Goal: Task Accomplishment & Management: Manage account settings

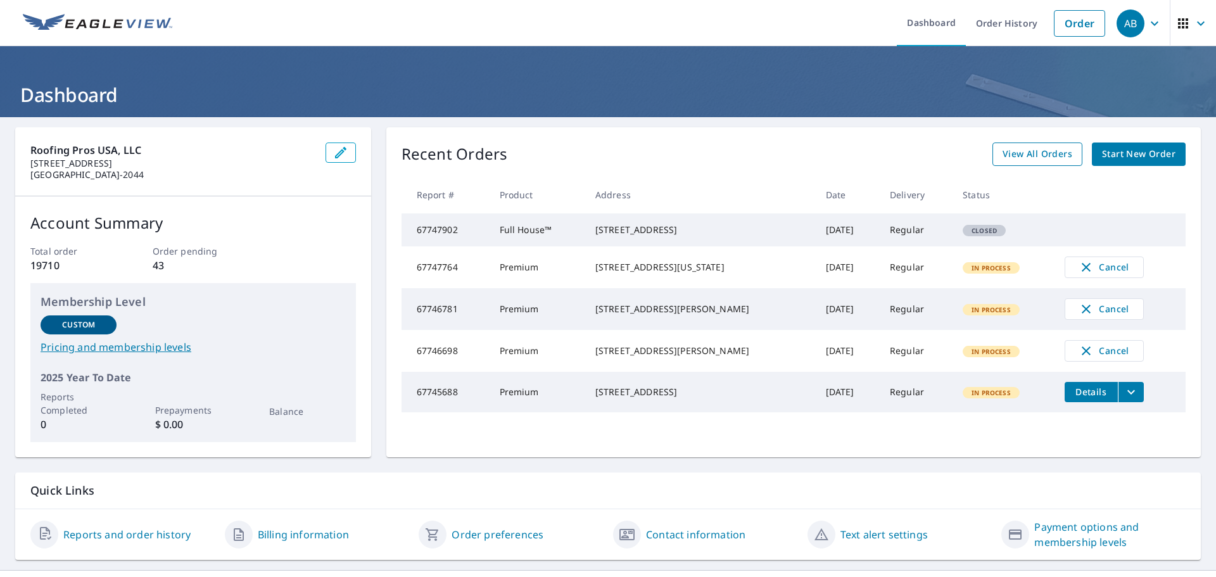
click at [1055, 151] on span "View All Orders" at bounding box center [1038, 154] width 70 height 16
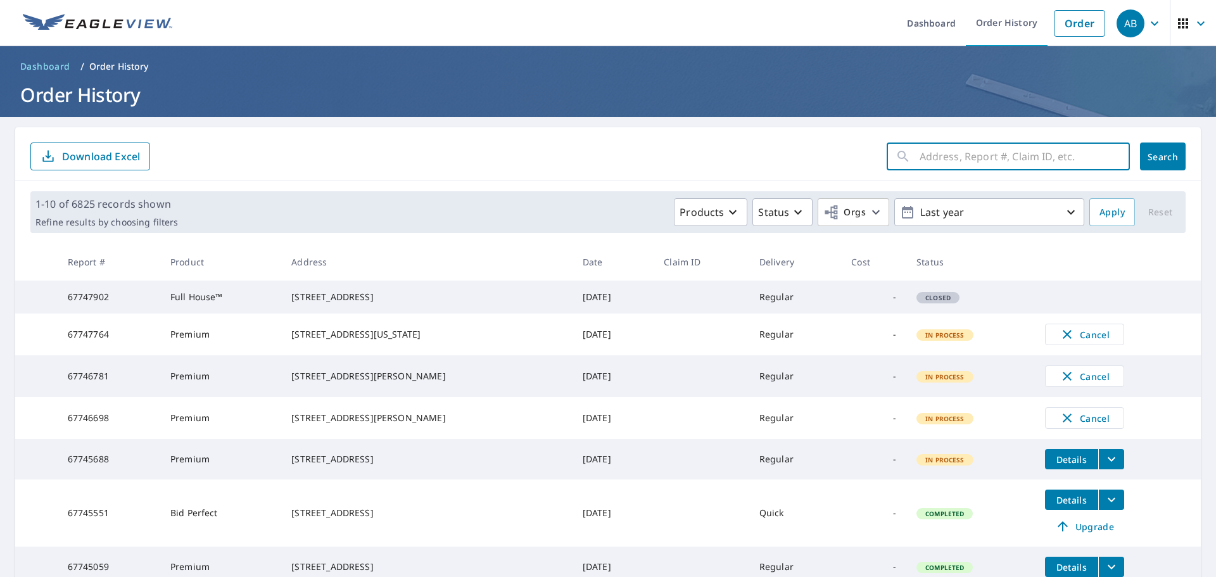
click at [958, 162] on input "text" at bounding box center [1025, 156] width 210 height 35
paste input "7966 WELLSMERE CIR, ORLANDO, FL 32835"
type input "7966 WELLSMERE CIR, ORLANDO, FL 32835"
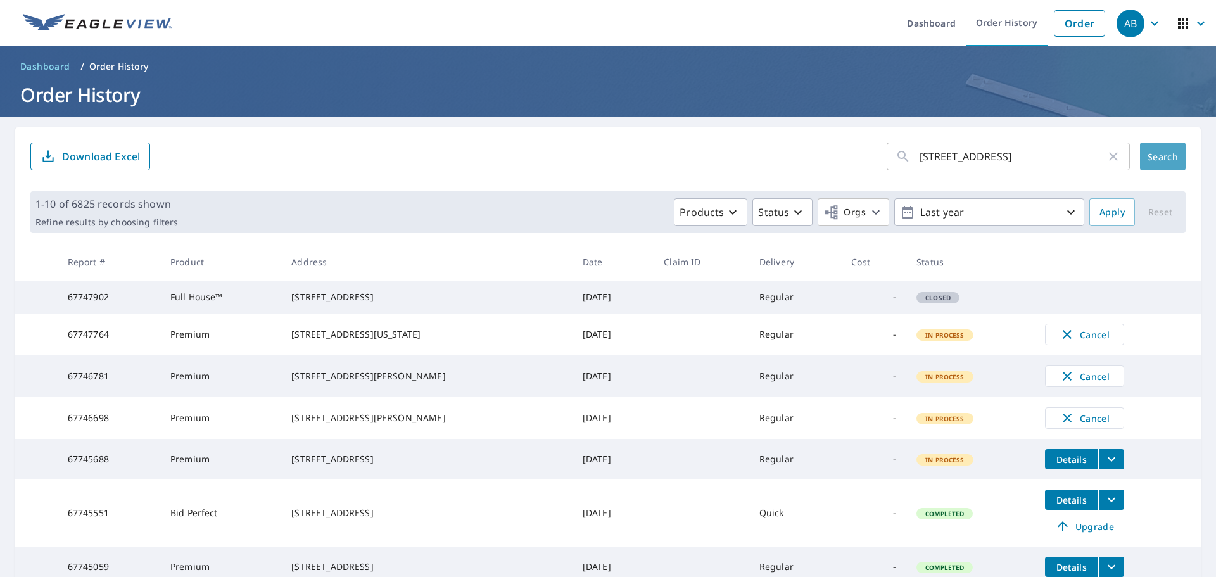
click at [1140, 154] on button "Search" at bounding box center [1163, 157] width 46 height 28
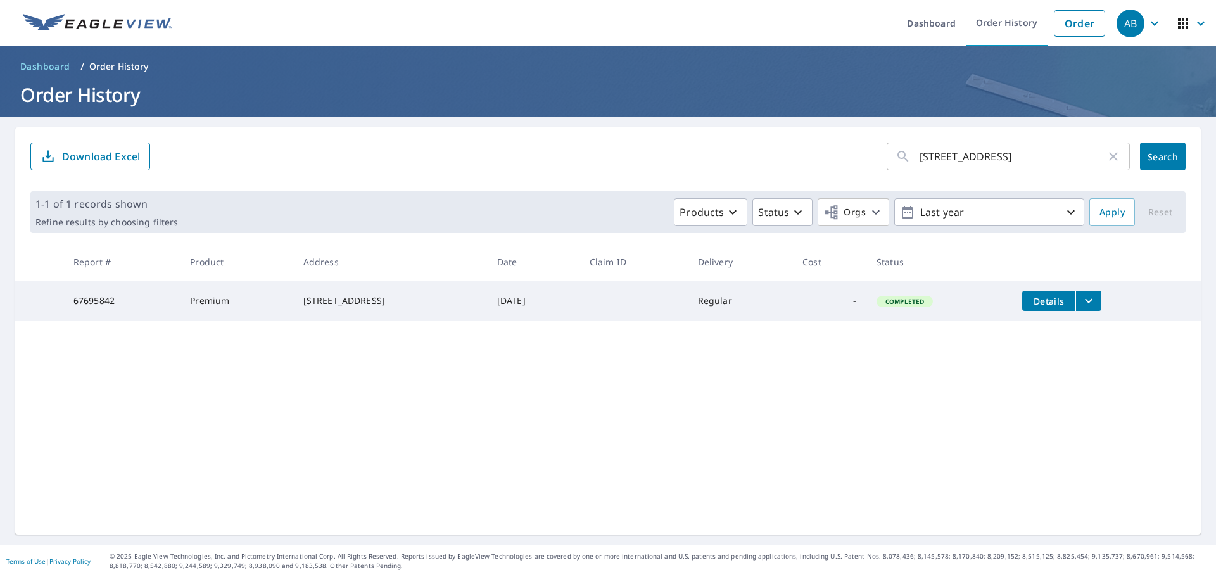
click at [1075, 300] on button "filesDropdownBtn-67695842" at bounding box center [1088, 301] width 26 height 20
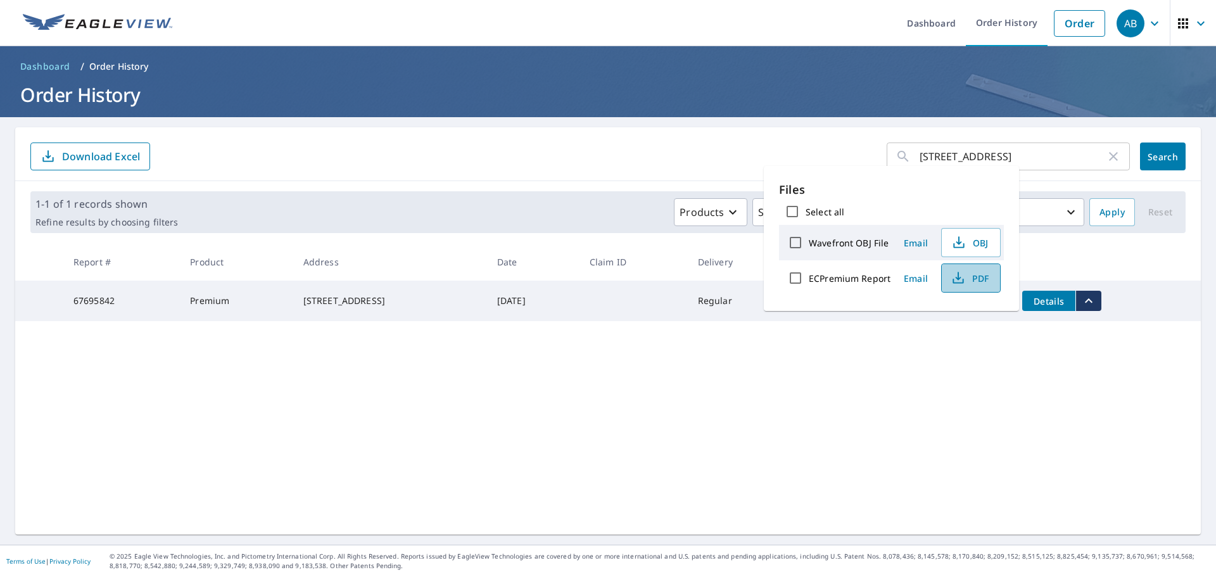
click at [958, 274] on icon "button" at bounding box center [958, 277] width 15 height 15
click at [958, 243] on icon "button" at bounding box center [959, 240] width 6 height 8
click at [1108, 422] on div "7966 WELLSMERE CIR, ORLANDO, FL 32835 ​ Search Download Excel 1-1 of 1 records …" at bounding box center [608, 330] width 1186 height 407
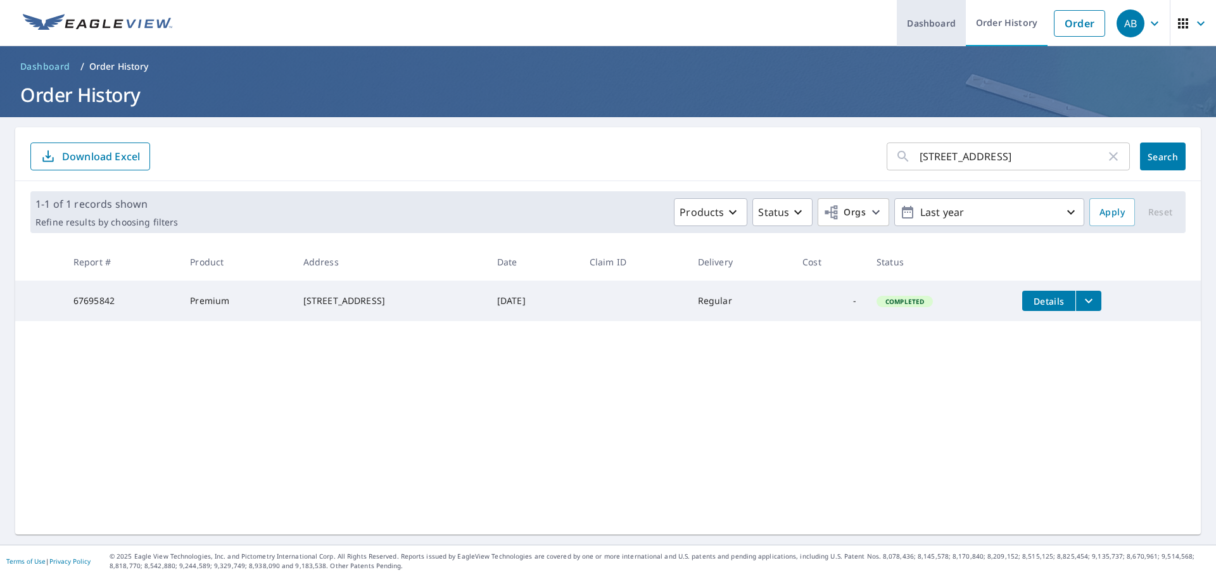
click at [937, 23] on link "Dashboard" at bounding box center [931, 23] width 69 height 46
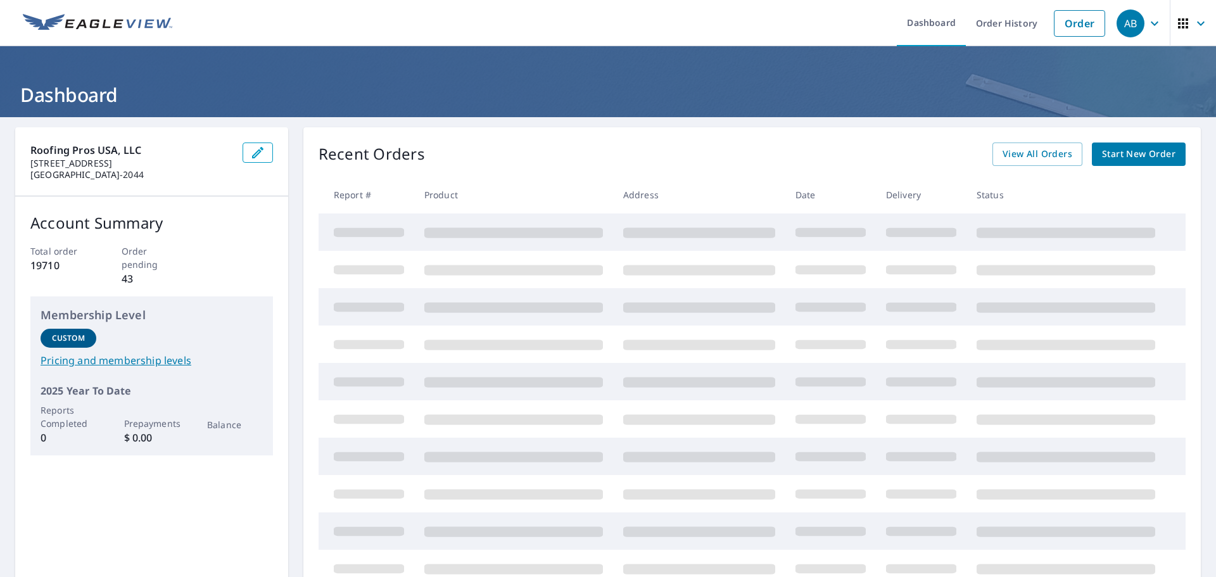
click at [45, 27] on img at bounding box center [97, 23] width 149 height 19
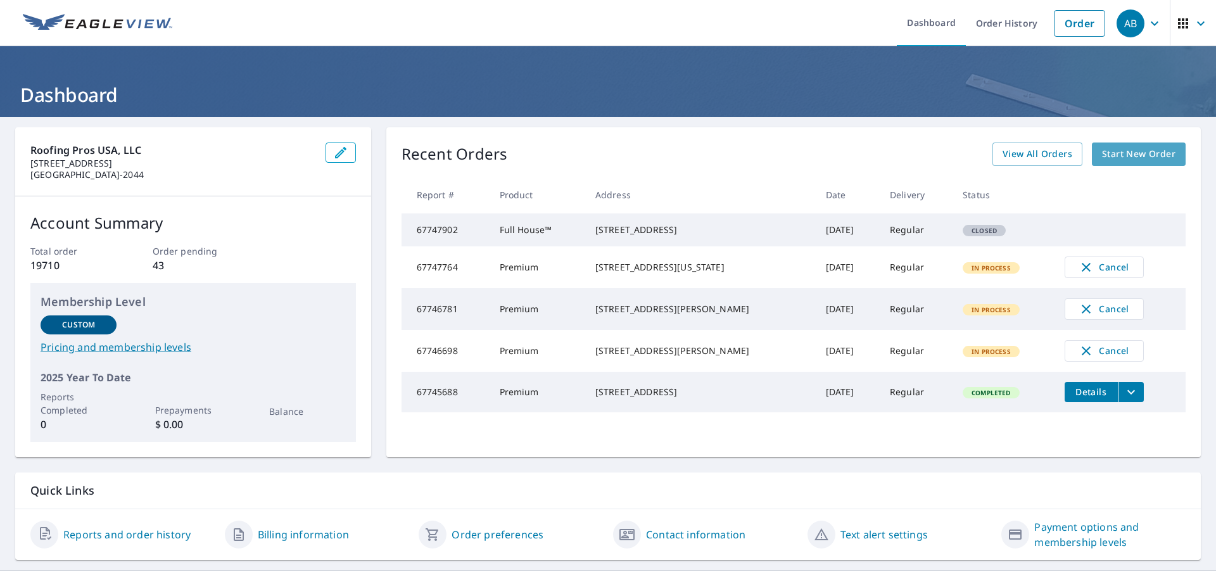
click at [1110, 159] on span "Start New Order" at bounding box center [1138, 154] width 73 height 16
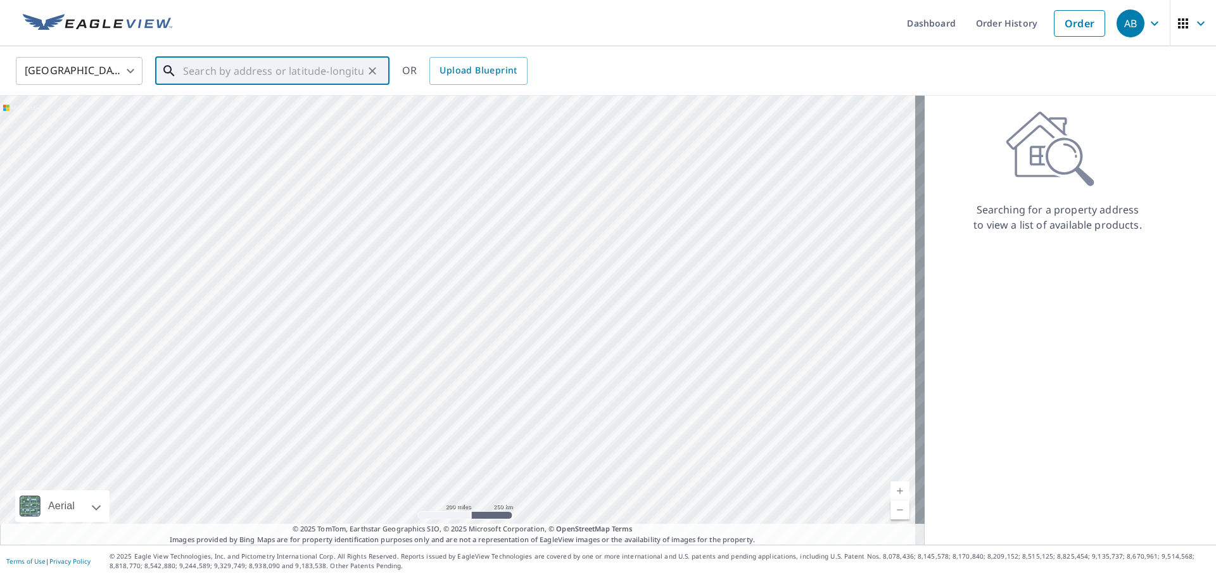
click at [252, 68] on input "text" at bounding box center [273, 70] width 181 height 35
paste input "7966 WELLSMERE CIR, ORLANDO, FL 32835"
click at [343, 120] on p "Orlando, FL 32835" at bounding box center [280, 121] width 199 height 13
type input "7966 Wellsmere Cir Orlando, FL 32835"
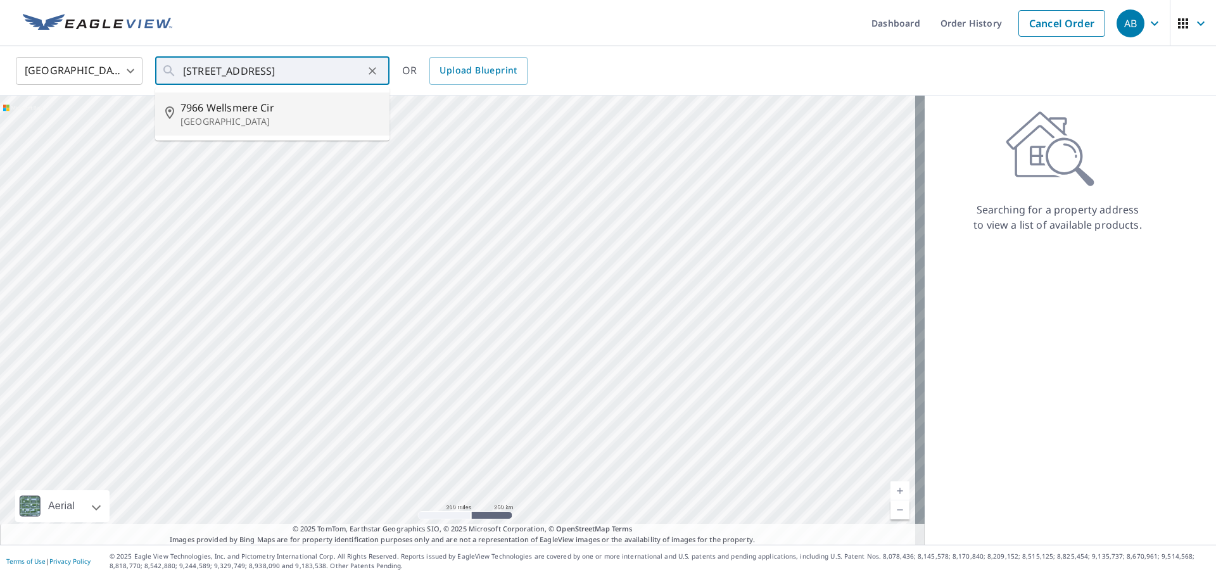
scroll to position [0, 0]
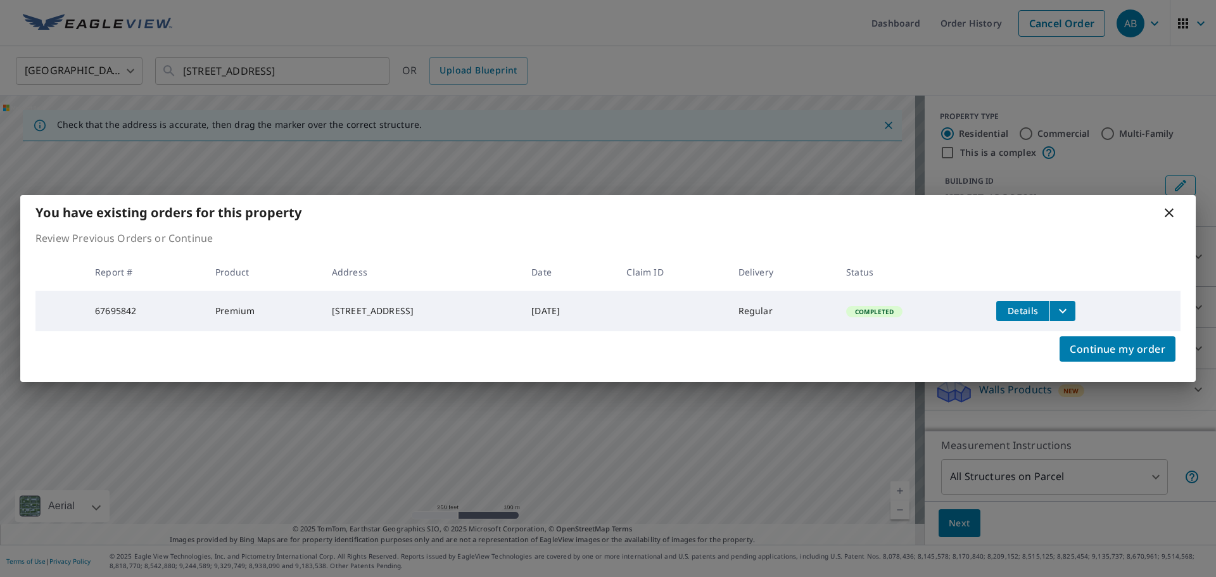
click at [1178, 98] on div "You have existing orders for this property Review Previous Orders or Continue R…" at bounding box center [608, 288] width 1216 height 577
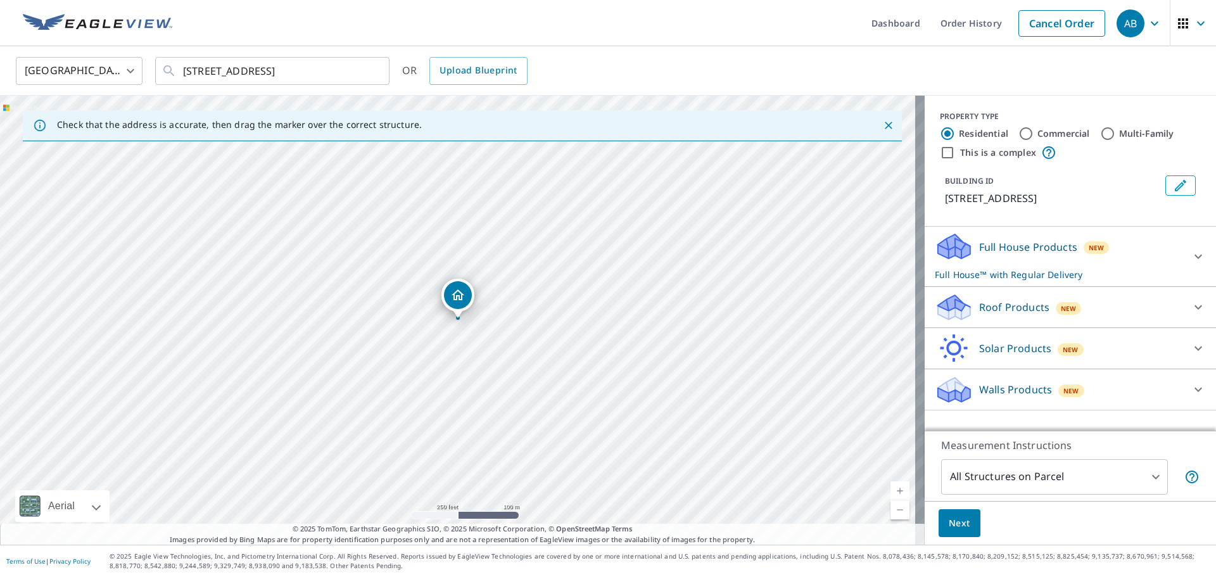
click at [118, 29] on img at bounding box center [97, 23] width 149 height 19
